Goal: Use online tool/utility: Utilize a website feature to perform a specific function

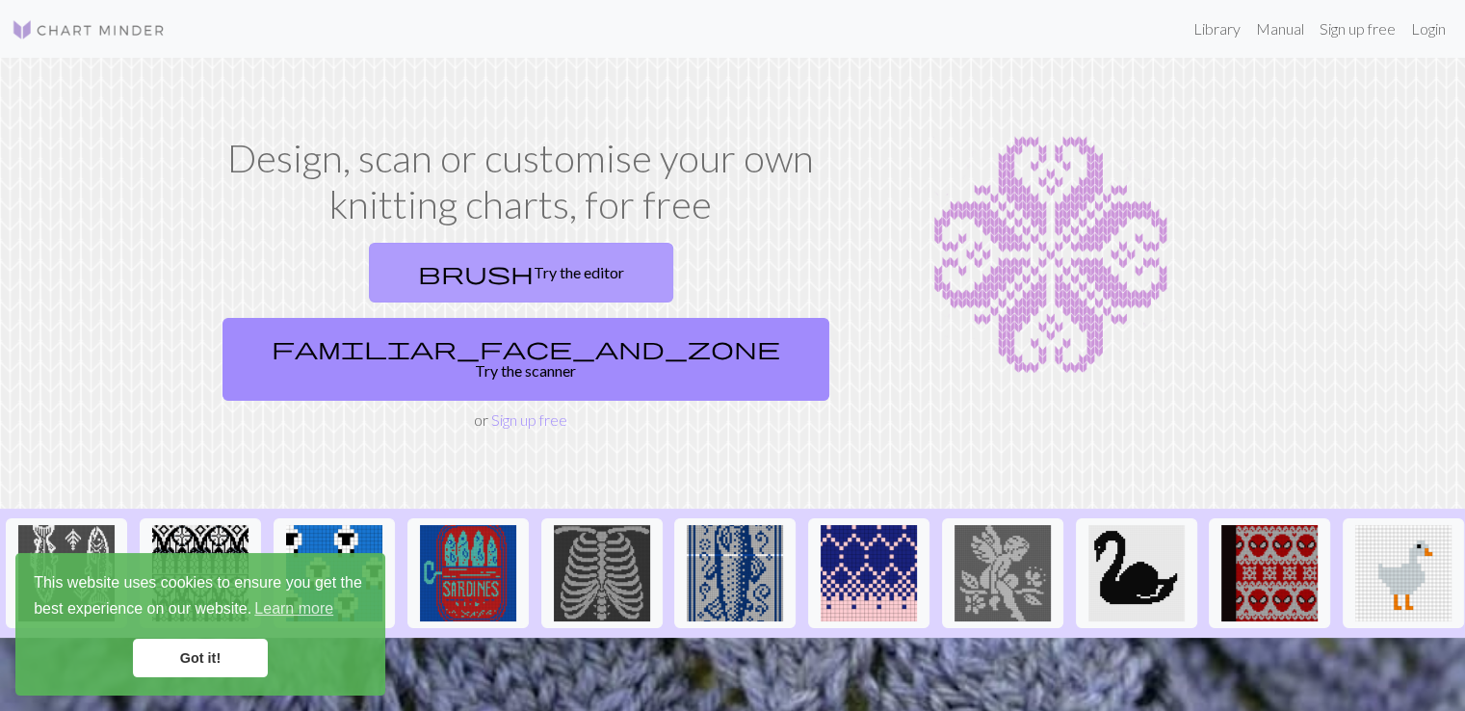
click at [369, 281] on link "brush Try the editor" at bounding box center [521, 273] width 304 height 60
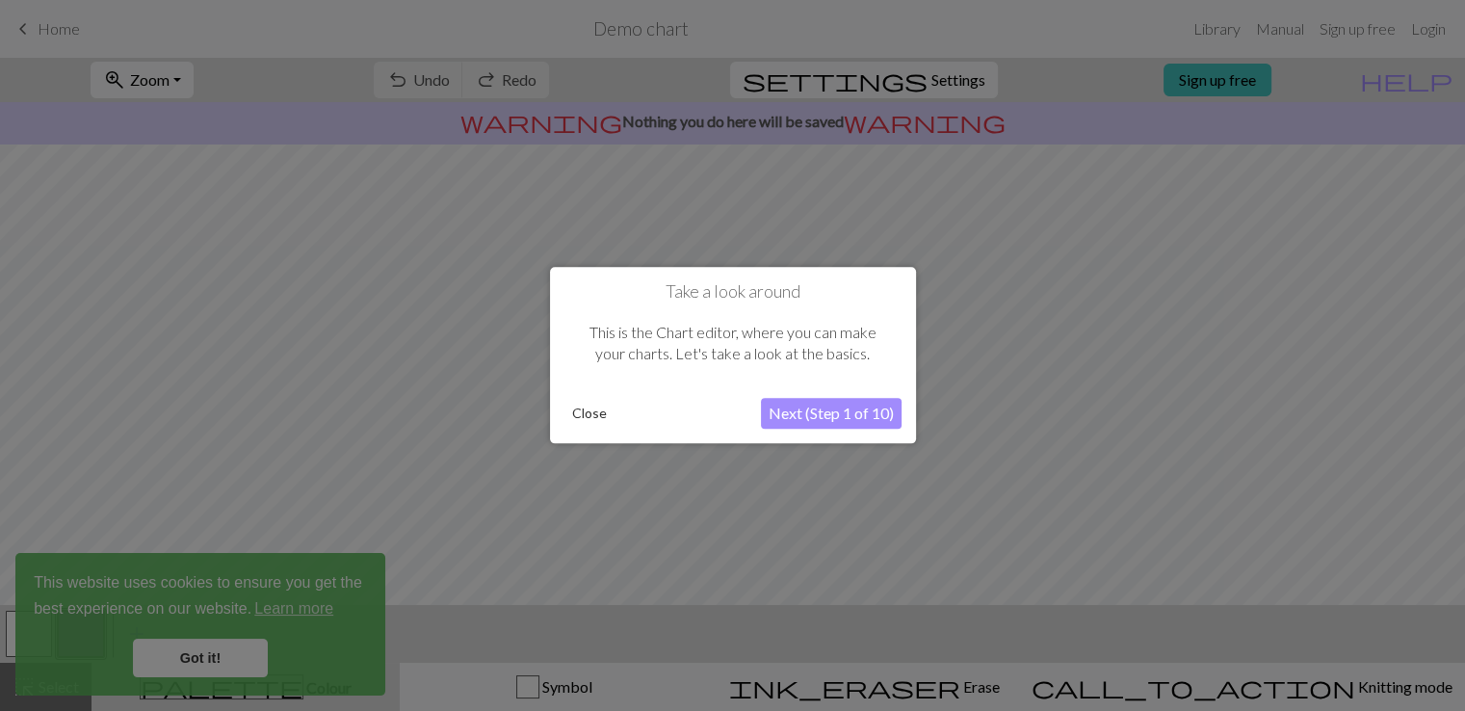
click at [592, 415] on button "Close" at bounding box center [589, 414] width 50 height 29
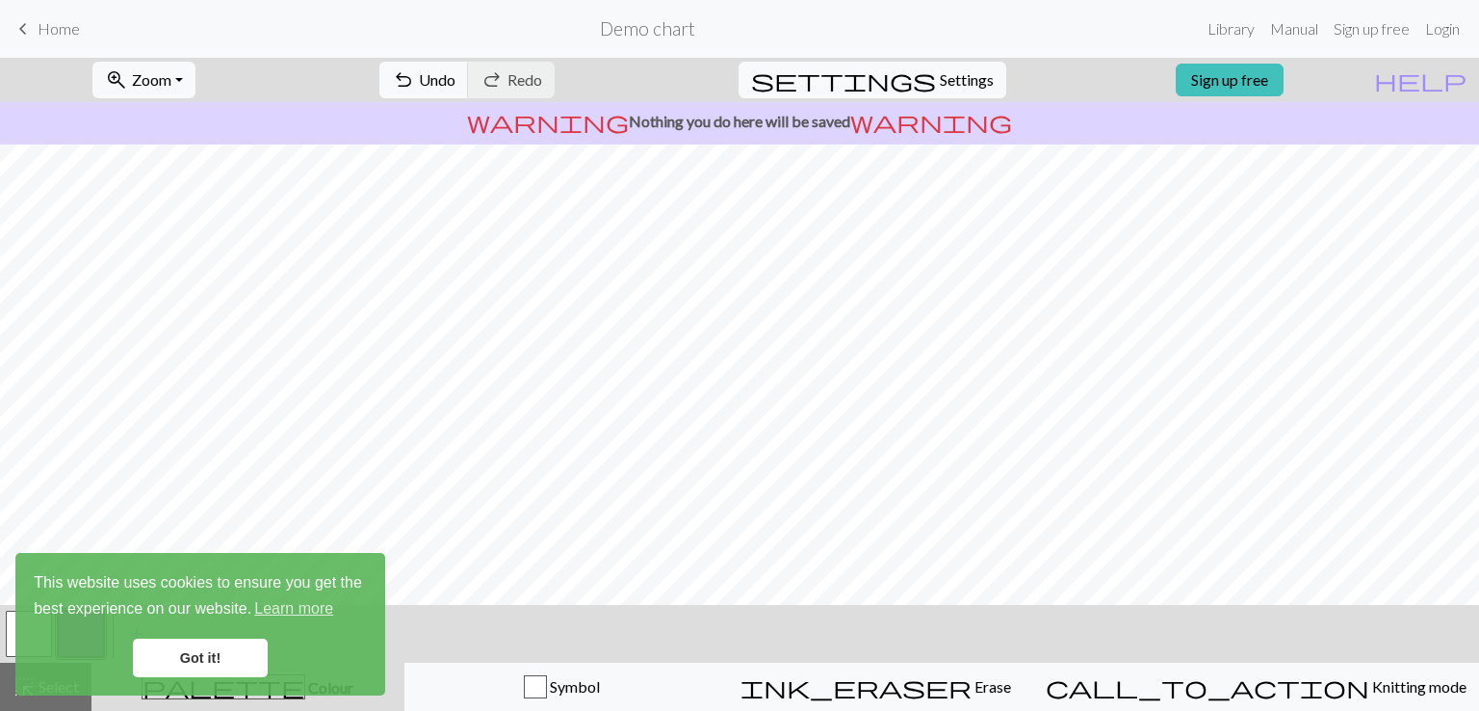
click at [223, 652] on link "Got it!" at bounding box center [200, 658] width 135 height 39
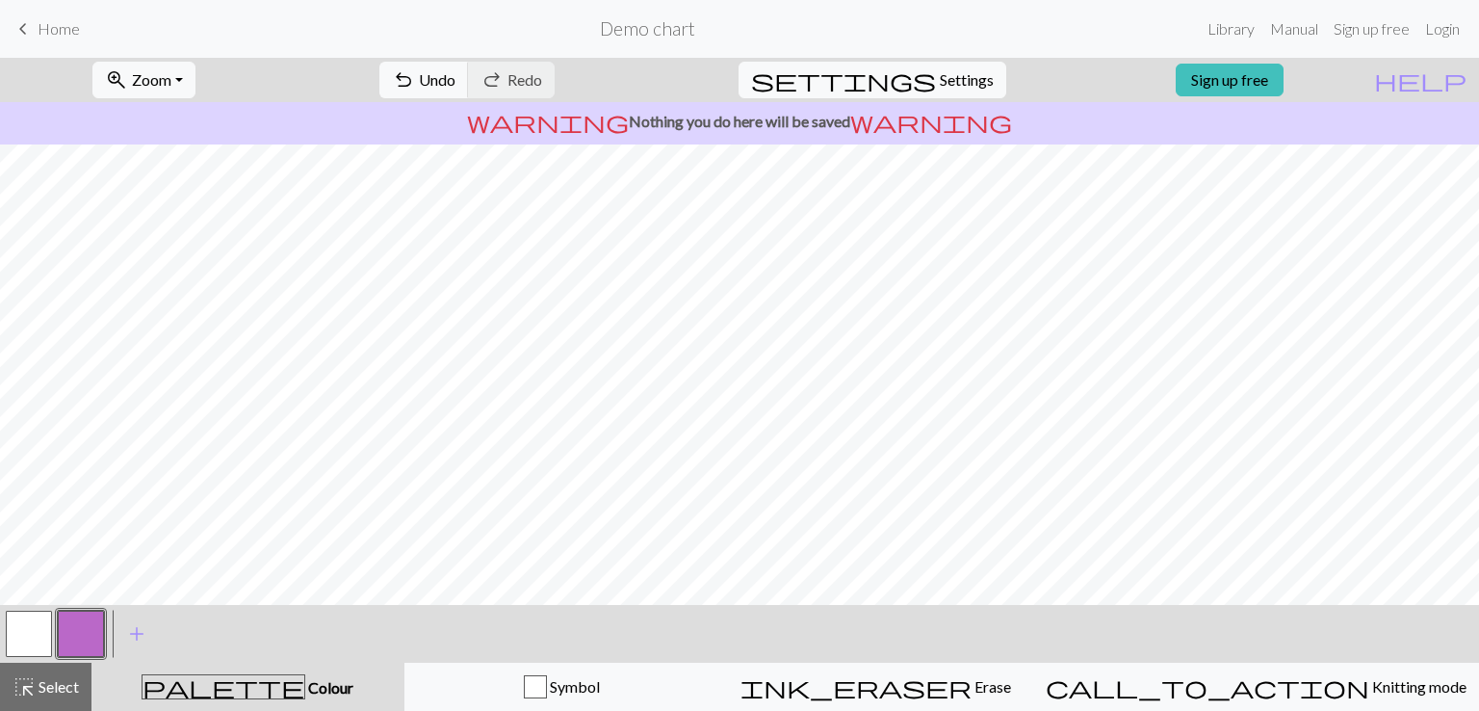
click at [240, 691] on span "palette" at bounding box center [224, 686] width 162 height 27
click at [83, 632] on button "button" at bounding box center [81, 634] width 46 height 46
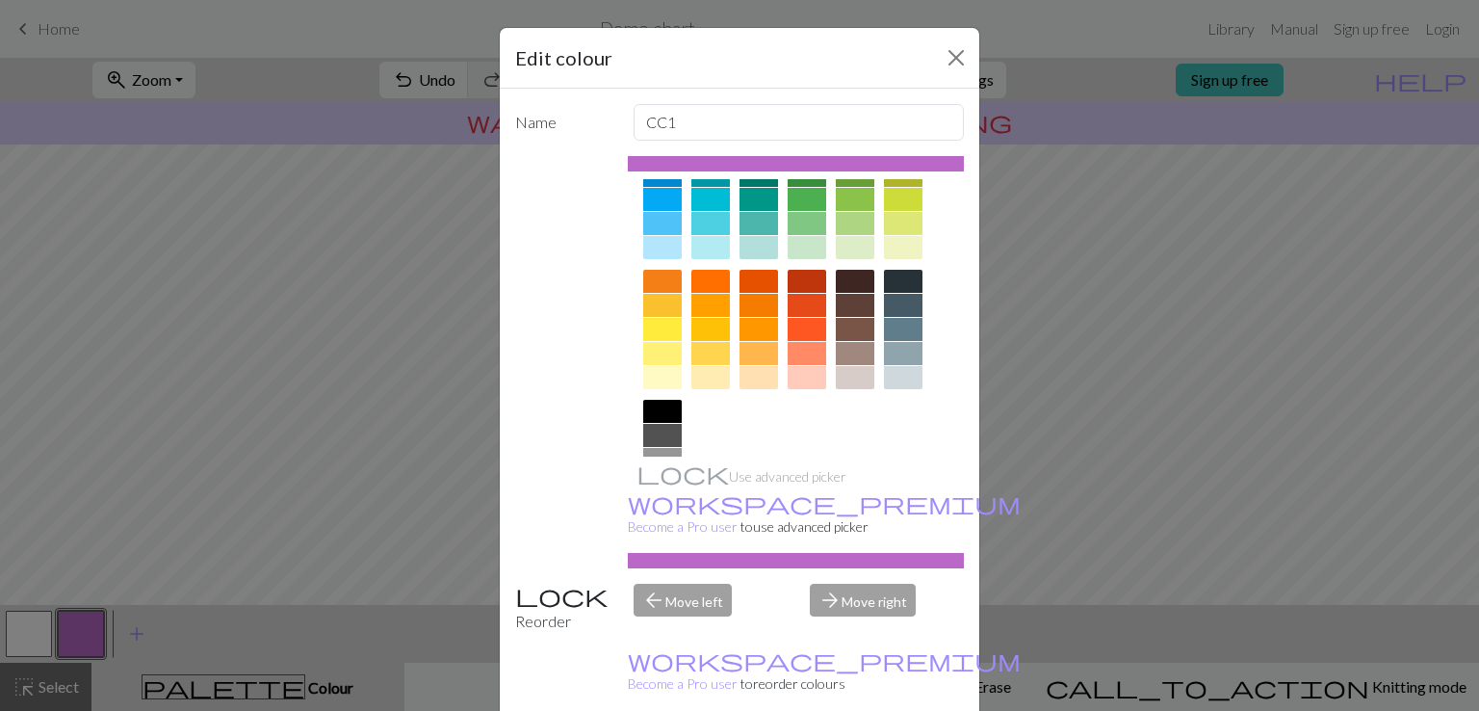
scroll to position [261, 0]
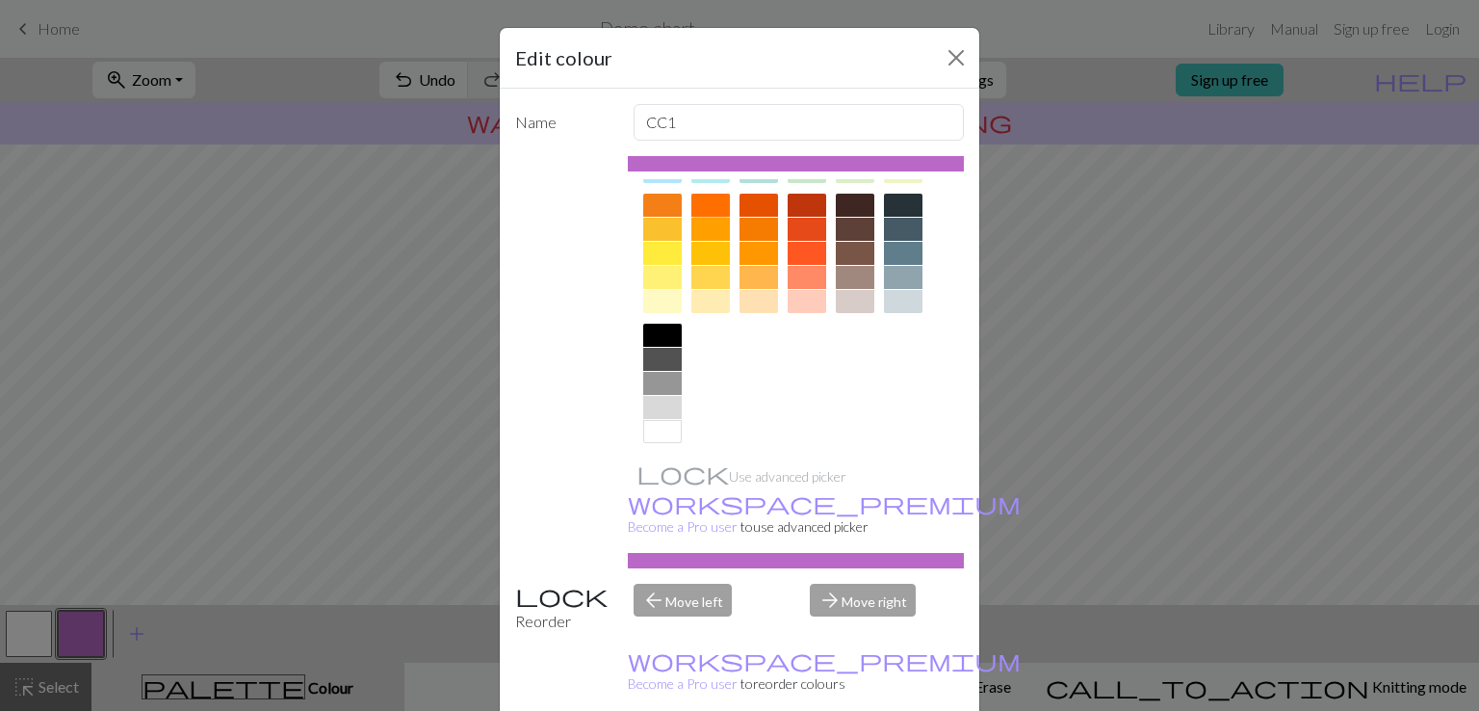
click at [703, 208] on div at bounding box center [710, 205] width 39 height 23
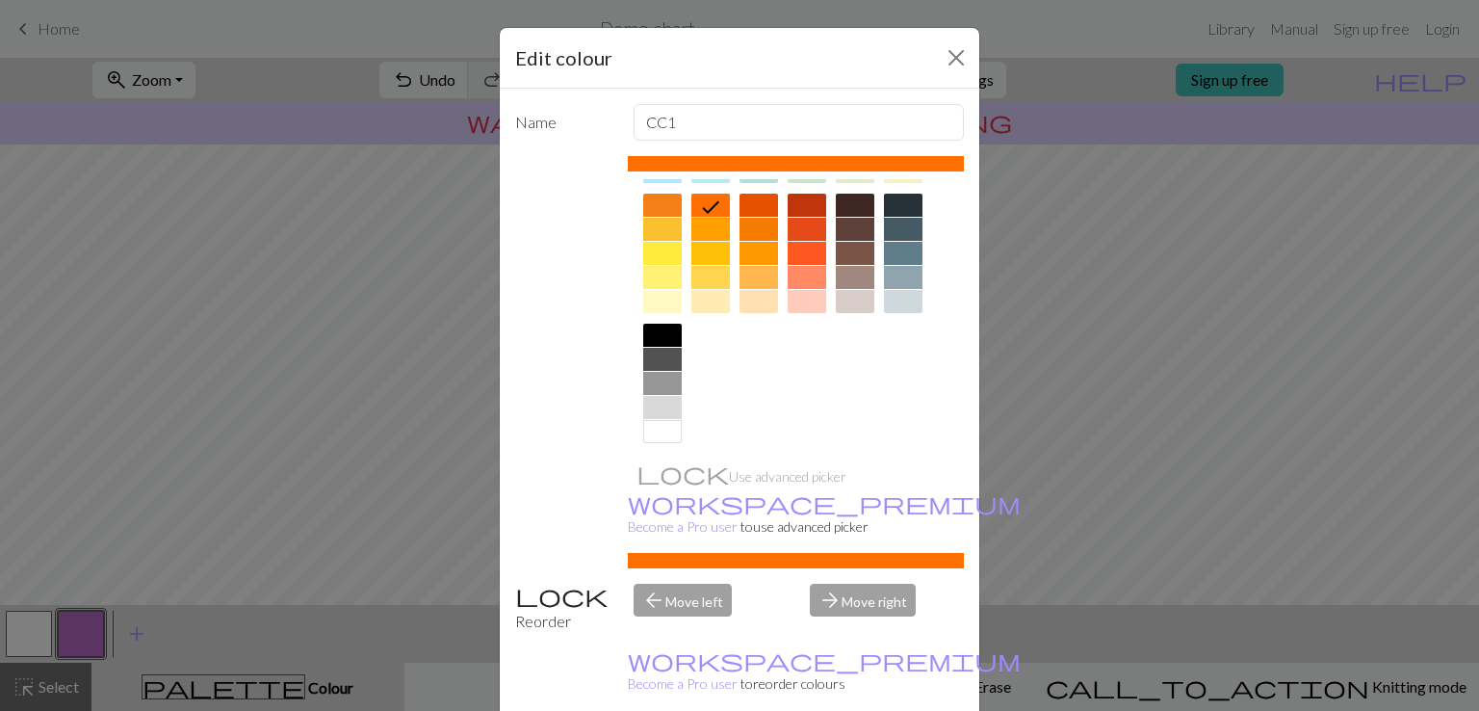
click at [452, 250] on div "Edit colour Name CC1 Use advanced picker workspace_premium Become a Pro user to…" at bounding box center [739, 355] width 1479 height 711
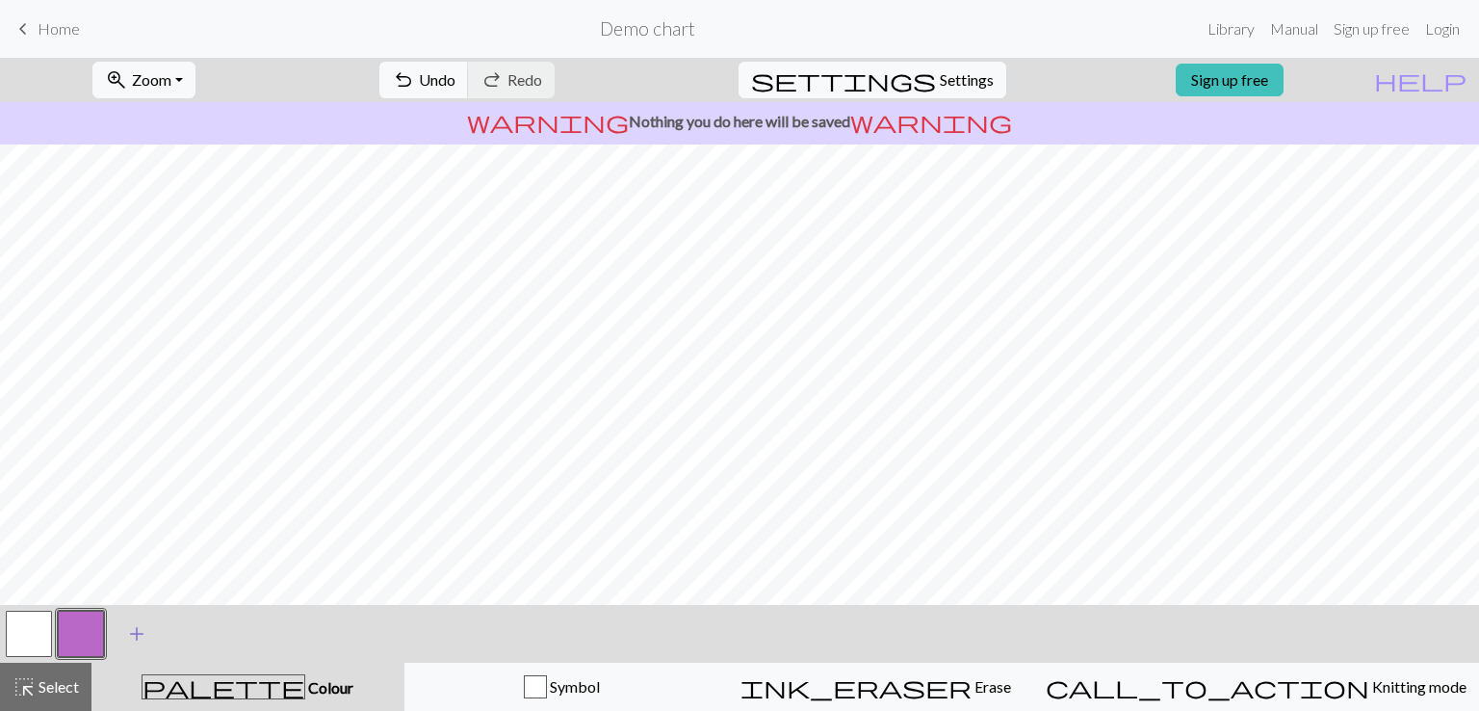
click at [135, 639] on span "add" at bounding box center [136, 633] width 23 height 27
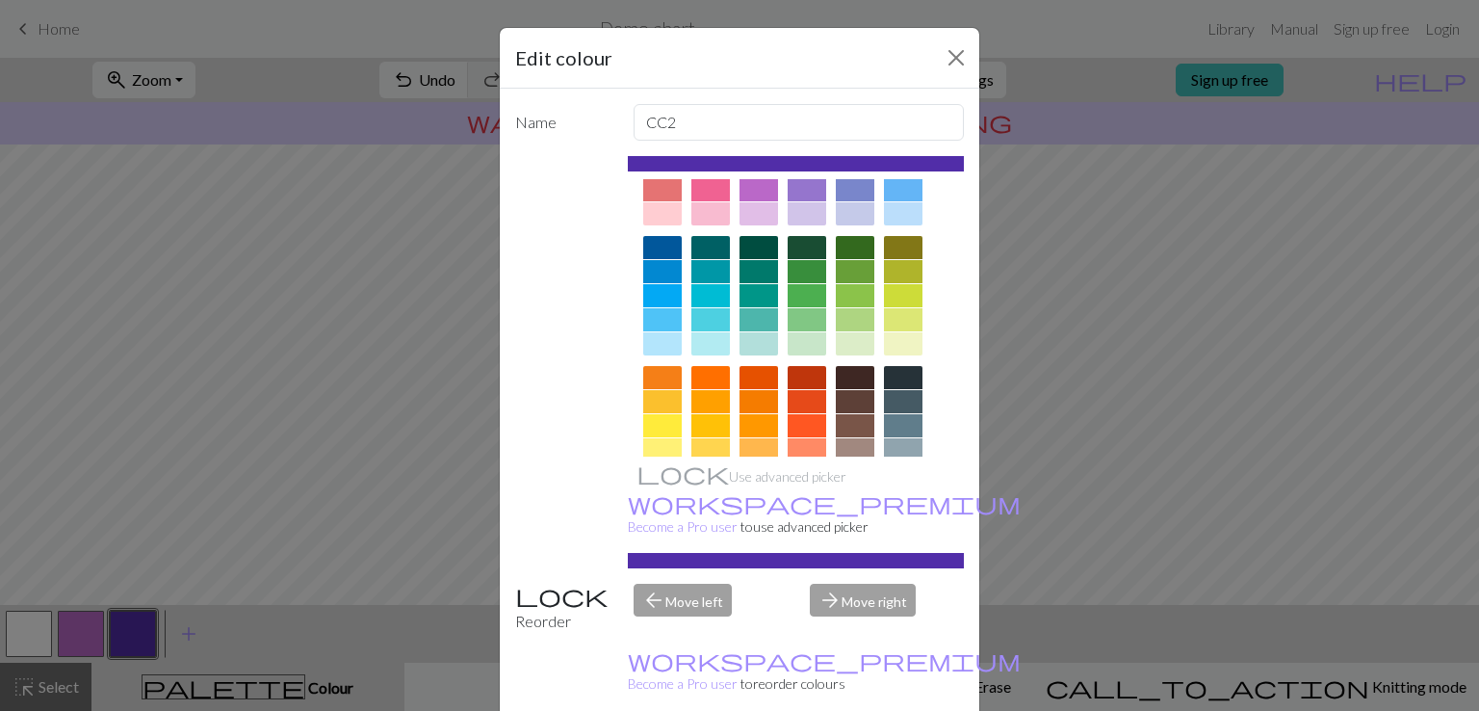
scroll to position [89, 0]
click at [796, 393] on div at bounding box center [807, 401] width 39 height 23
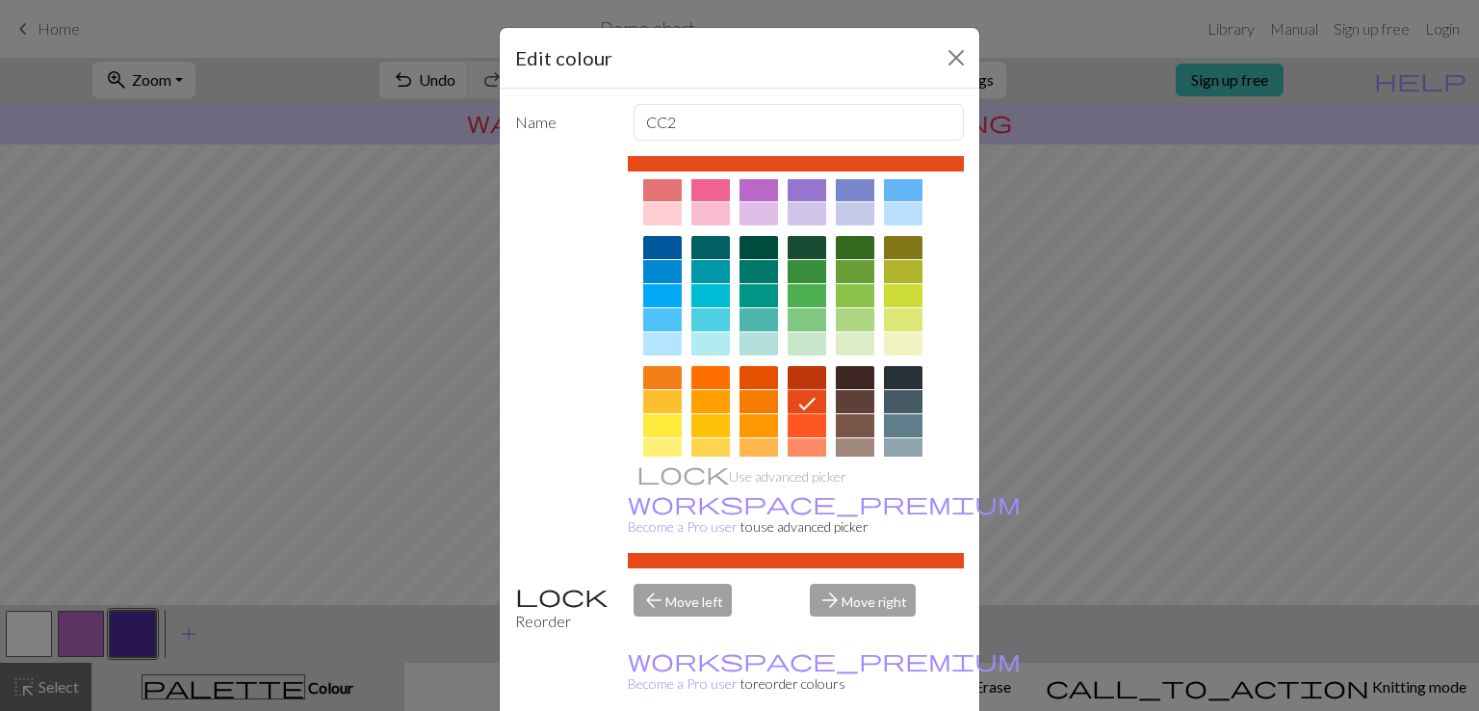
click at [389, 301] on div "Edit colour Name CC2 Use advanced picker workspace_premium Become a Pro user to…" at bounding box center [739, 355] width 1479 height 711
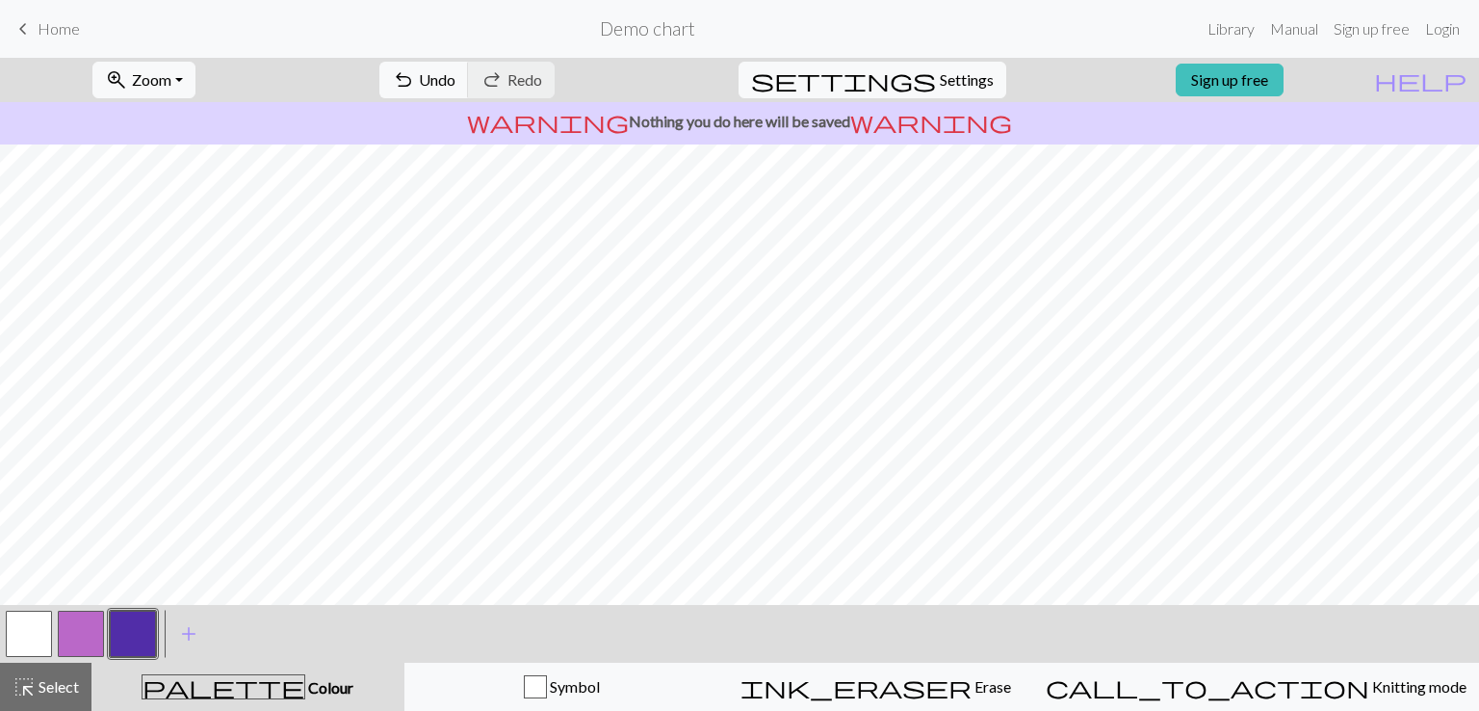
click at [145, 639] on button "button" at bounding box center [133, 634] width 46 height 46
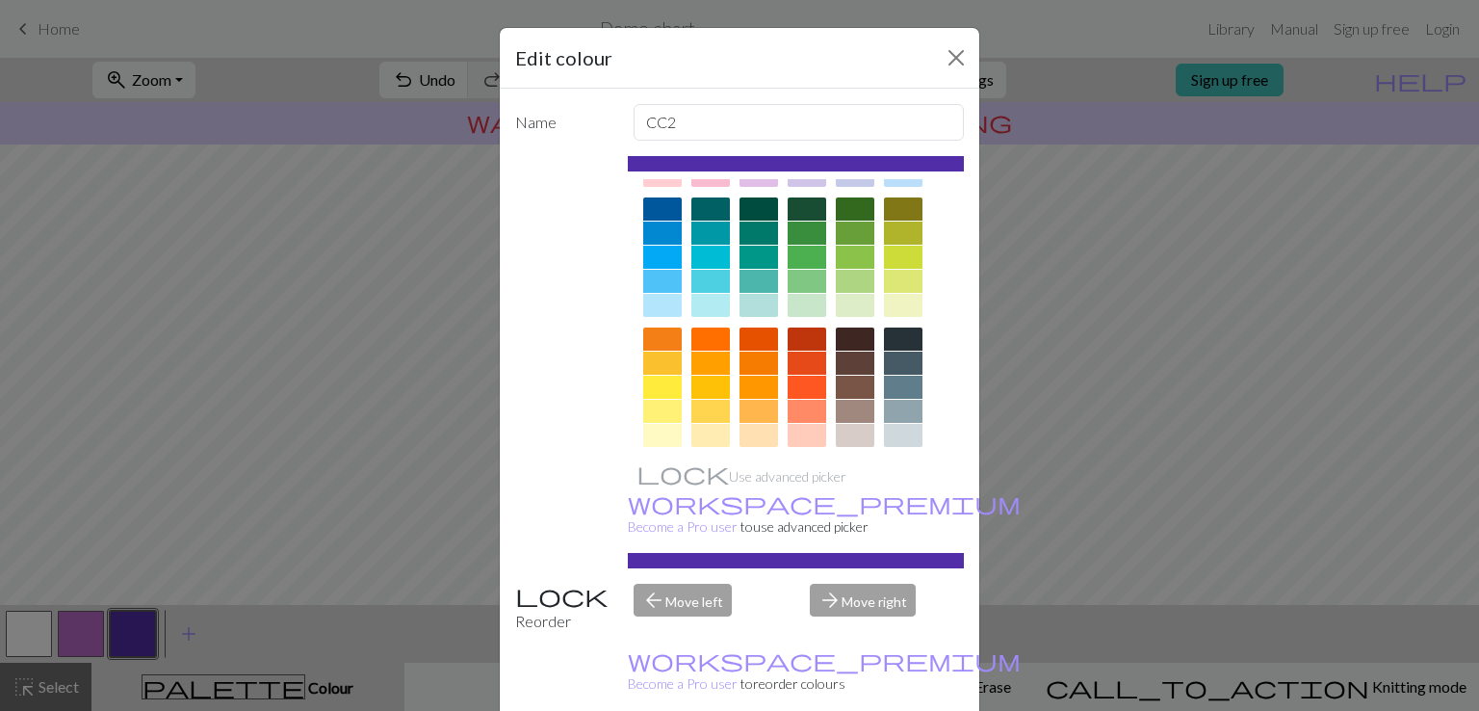
scroll to position [129, 0]
click at [691, 363] on div at bounding box center [710, 361] width 39 height 23
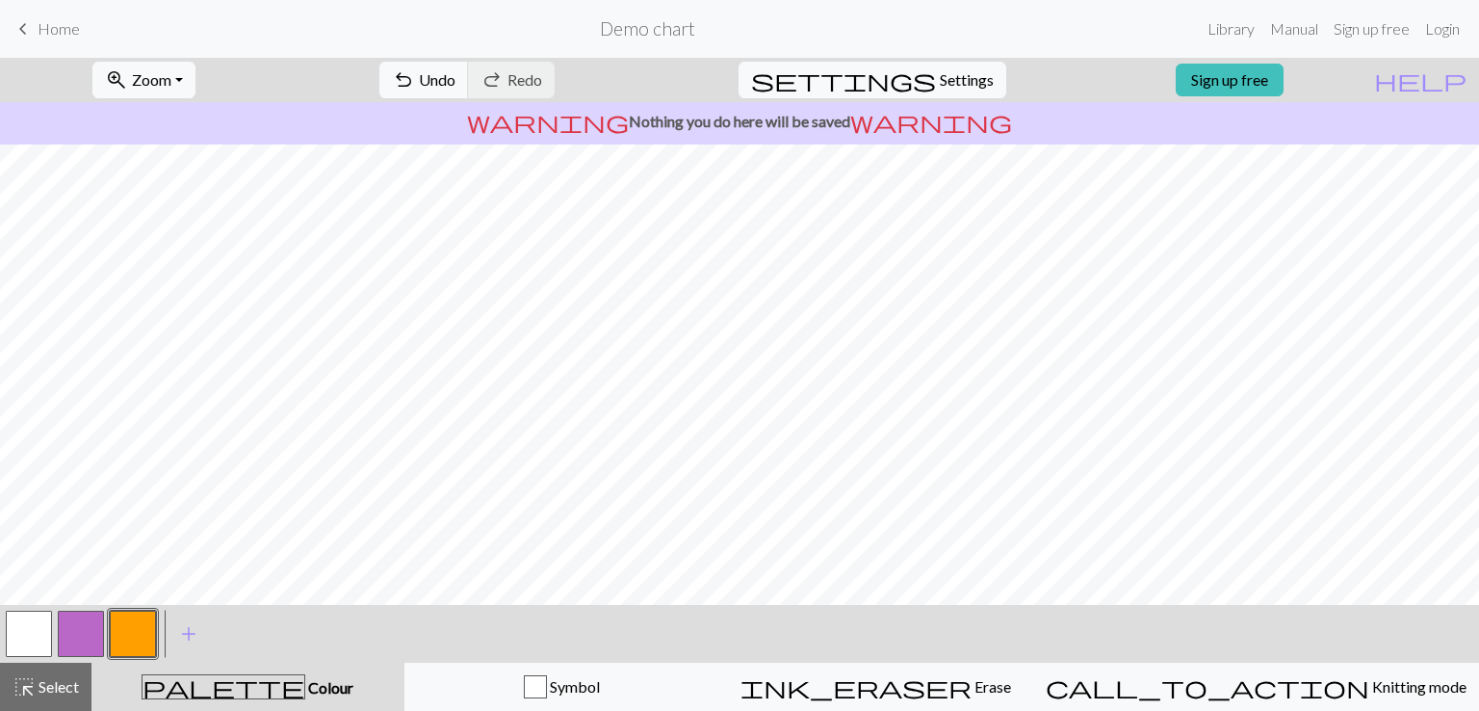
click at [110, 629] on button "button" at bounding box center [133, 634] width 46 height 46
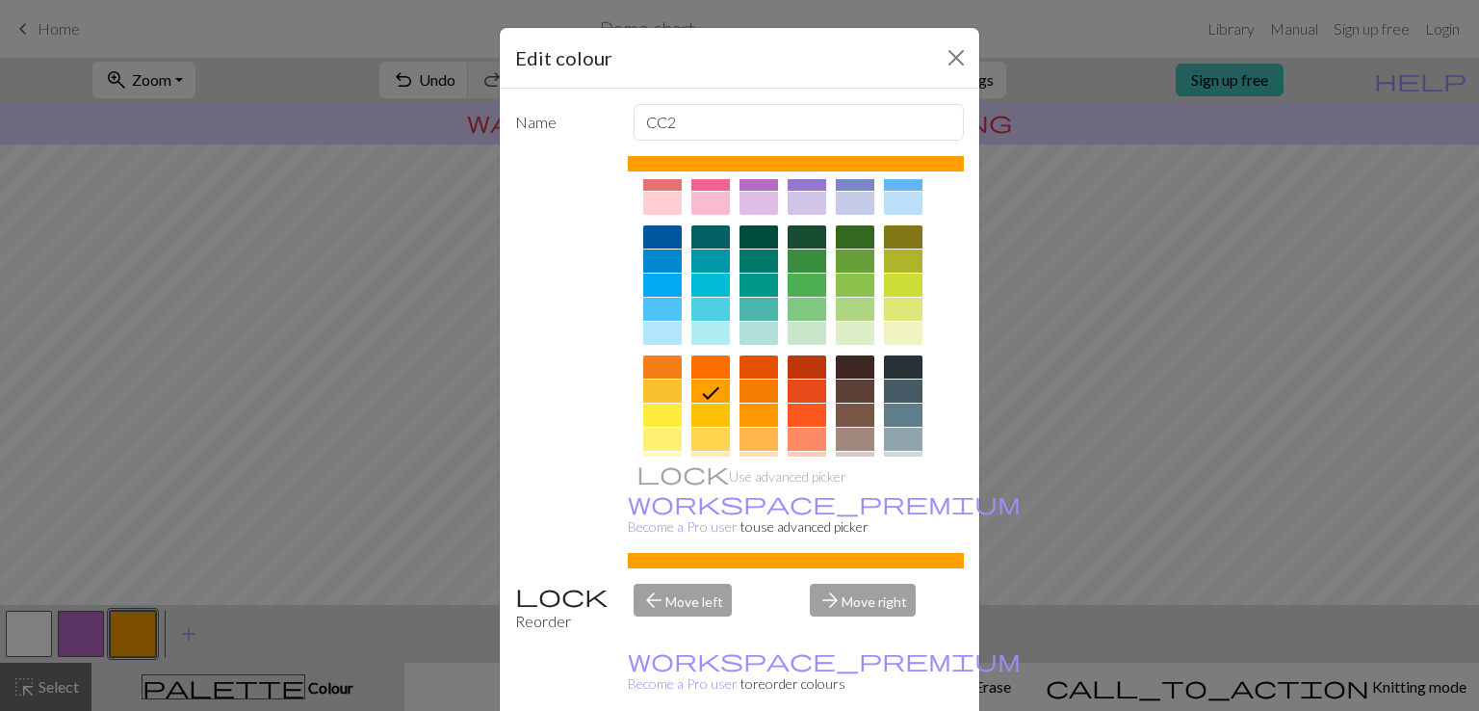
scroll to position [270, 0]
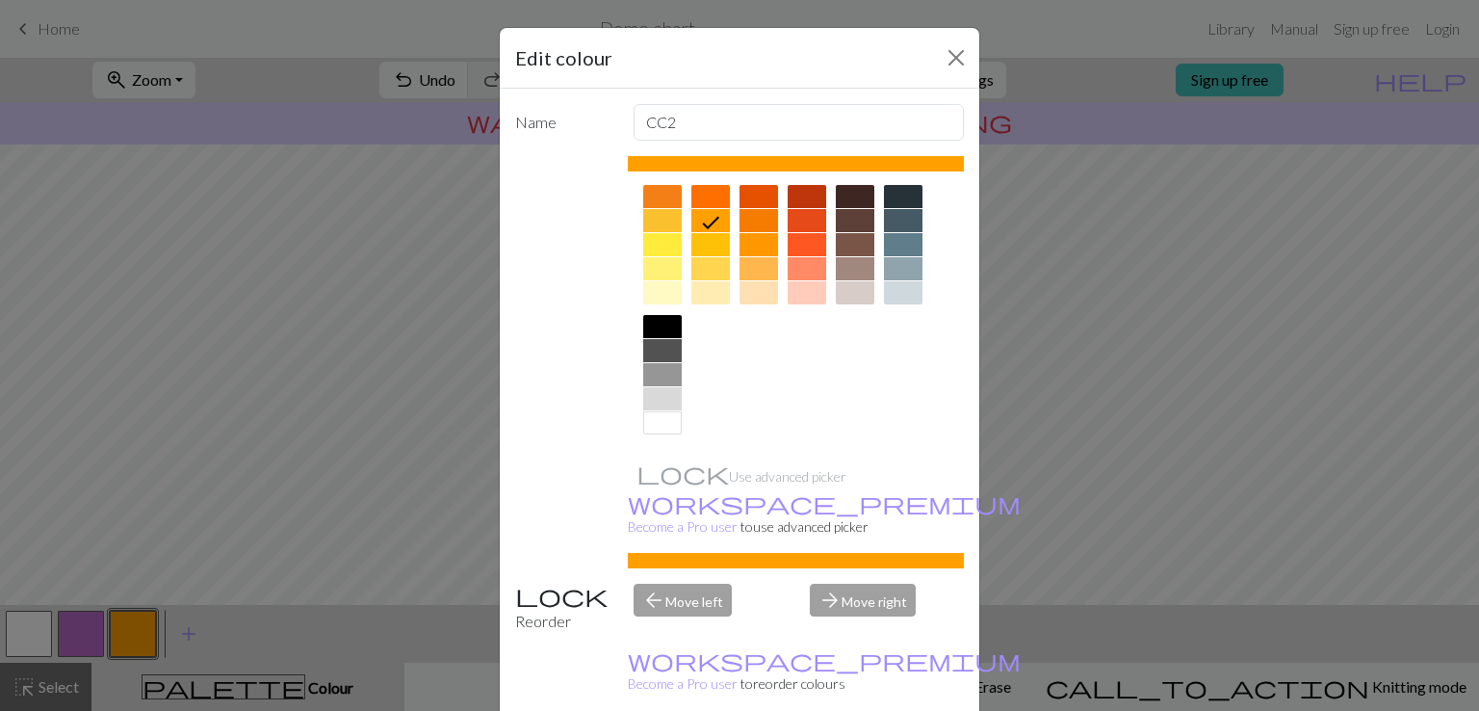
click at [643, 307] on div at bounding box center [662, 250] width 39 height 130
click at [643, 312] on div at bounding box center [662, 250] width 39 height 130
click at [643, 317] on div at bounding box center [662, 326] width 39 height 23
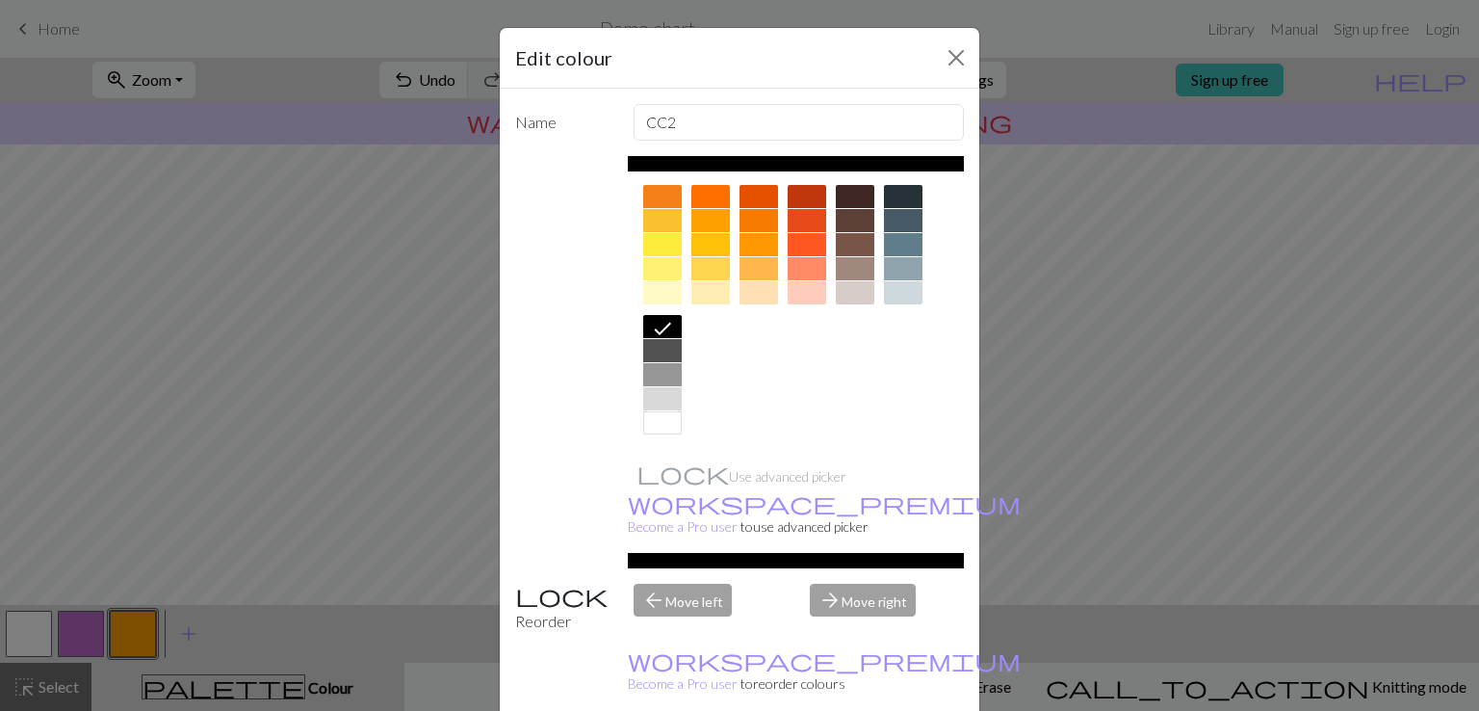
drag, startPoint x: 843, startPoint y: 685, endPoint x: 785, endPoint y: 622, distance: 85.2
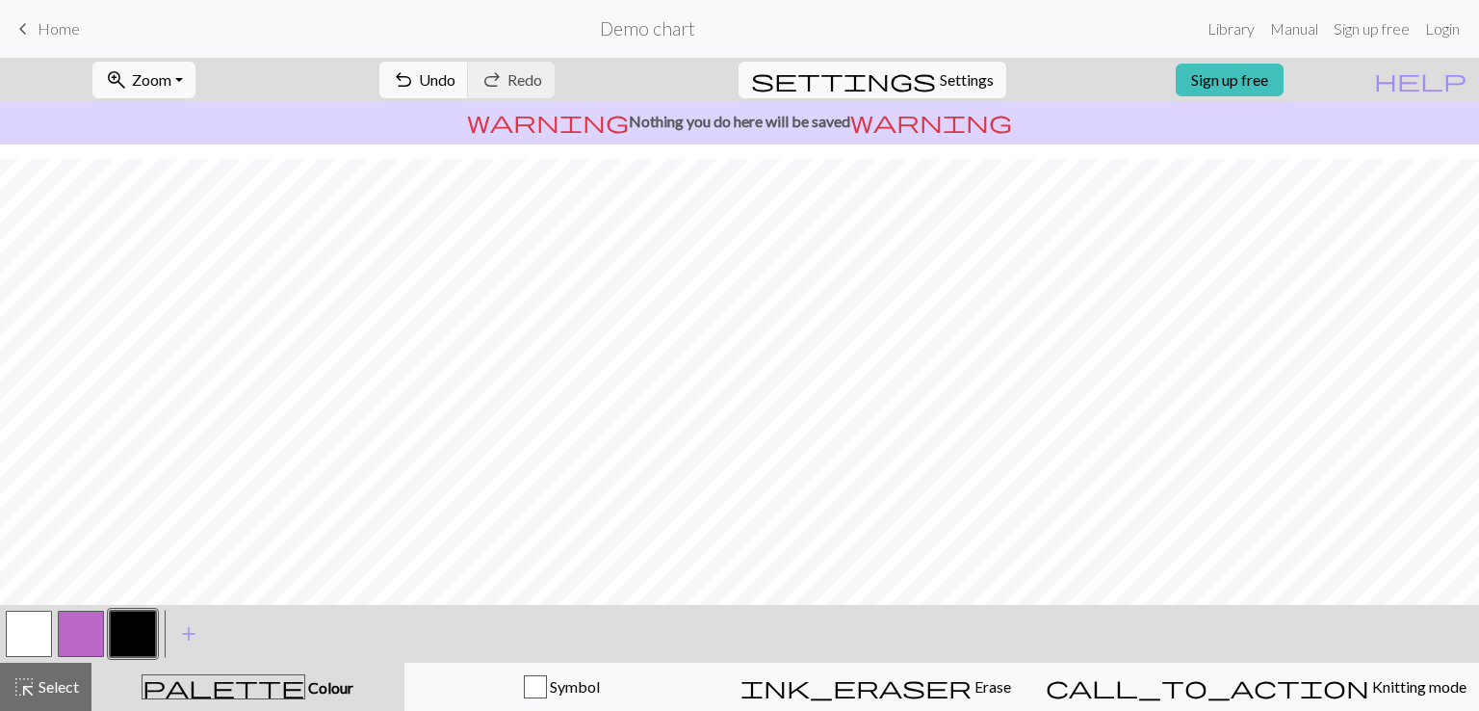
scroll to position [0, 0]
